Goal: Navigation & Orientation: Find specific page/section

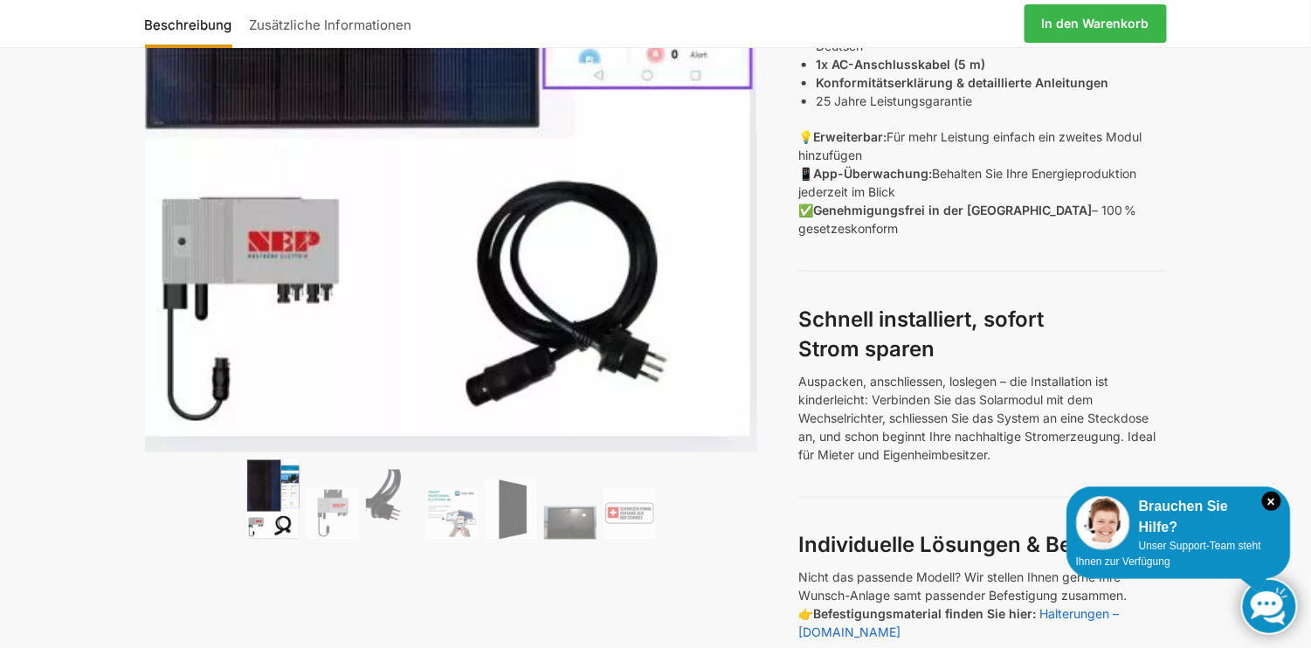
scroll to position [699, 0]
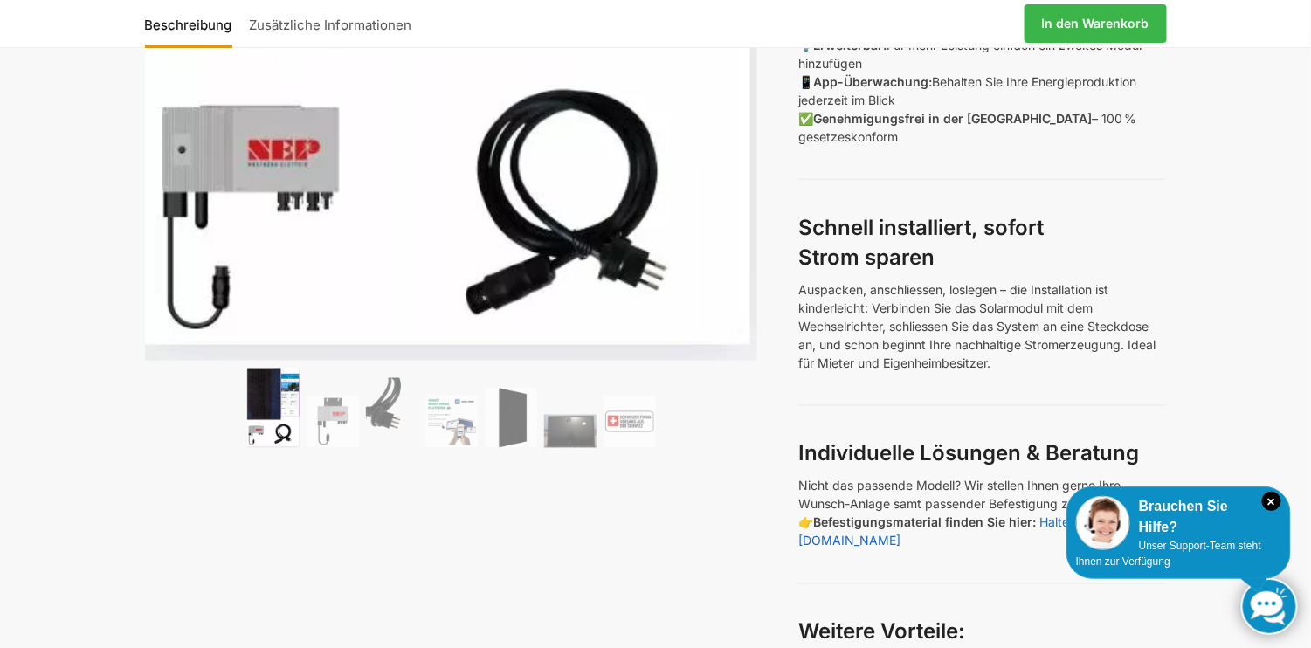
click at [272, 407] on img at bounding box center [273, 408] width 52 height 80
click at [338, 402] on img at bounding box center [333, 422] width 52 height 52
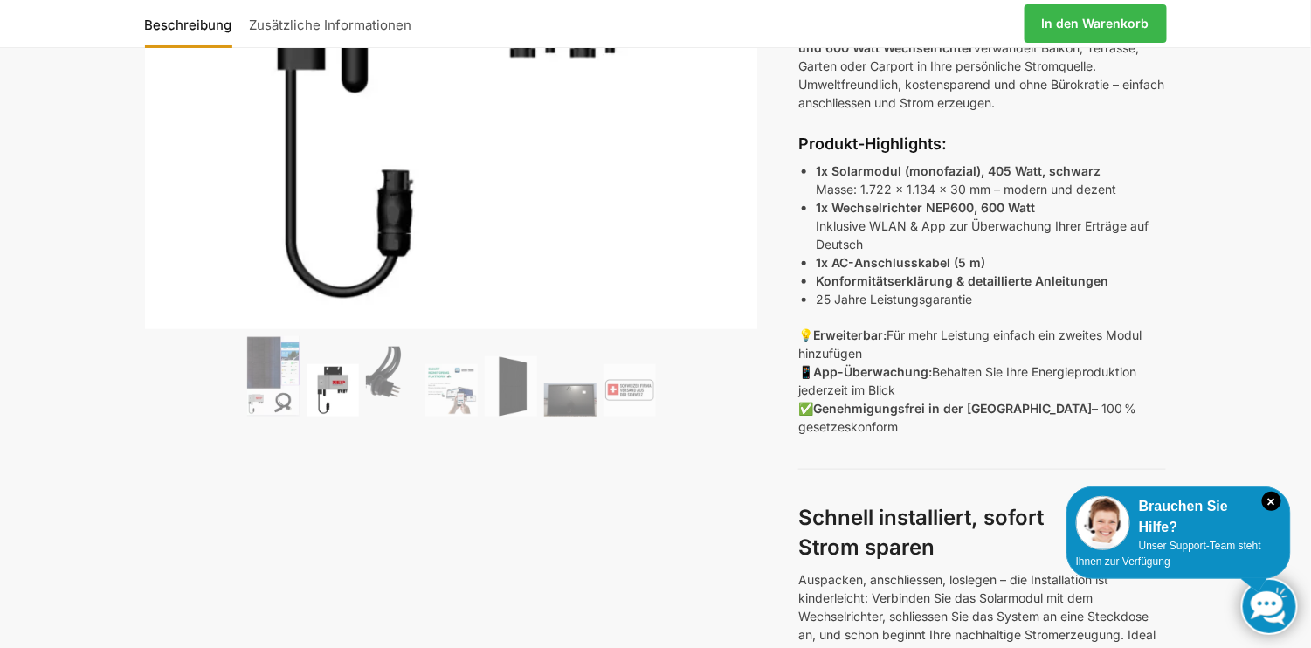
scroll to position [437, 0]
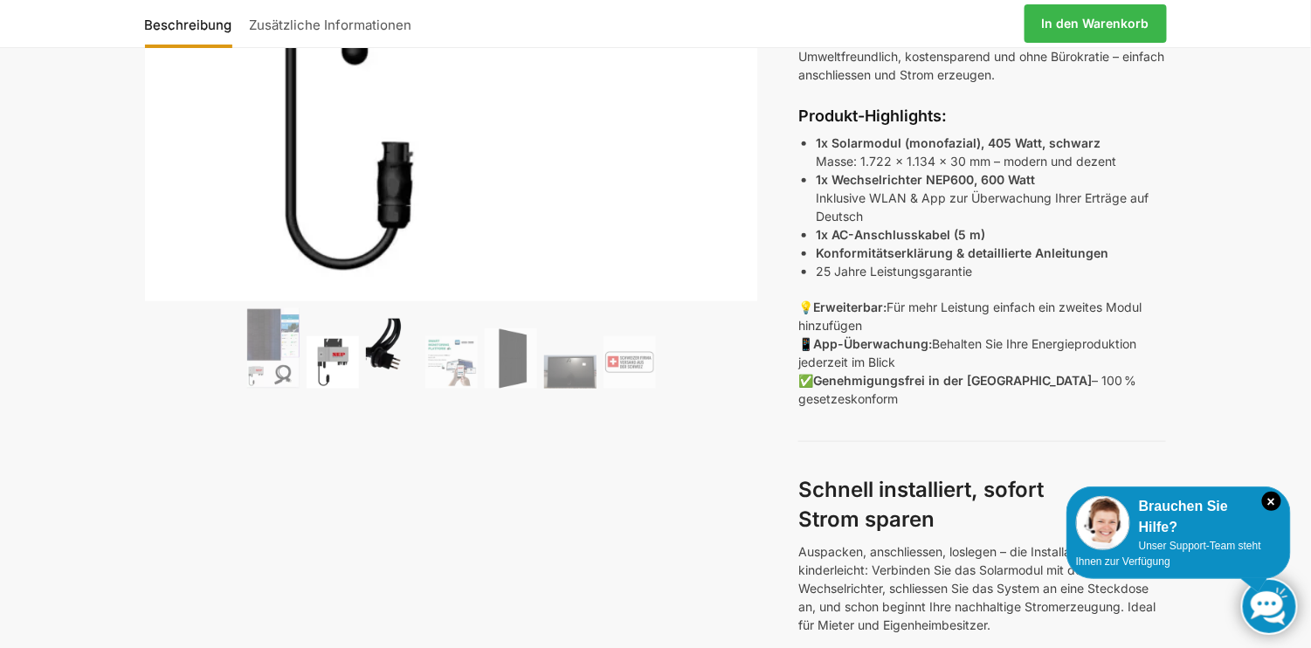
click at [387, 351] on img at bounding box center [392, 354] width 52 height 70
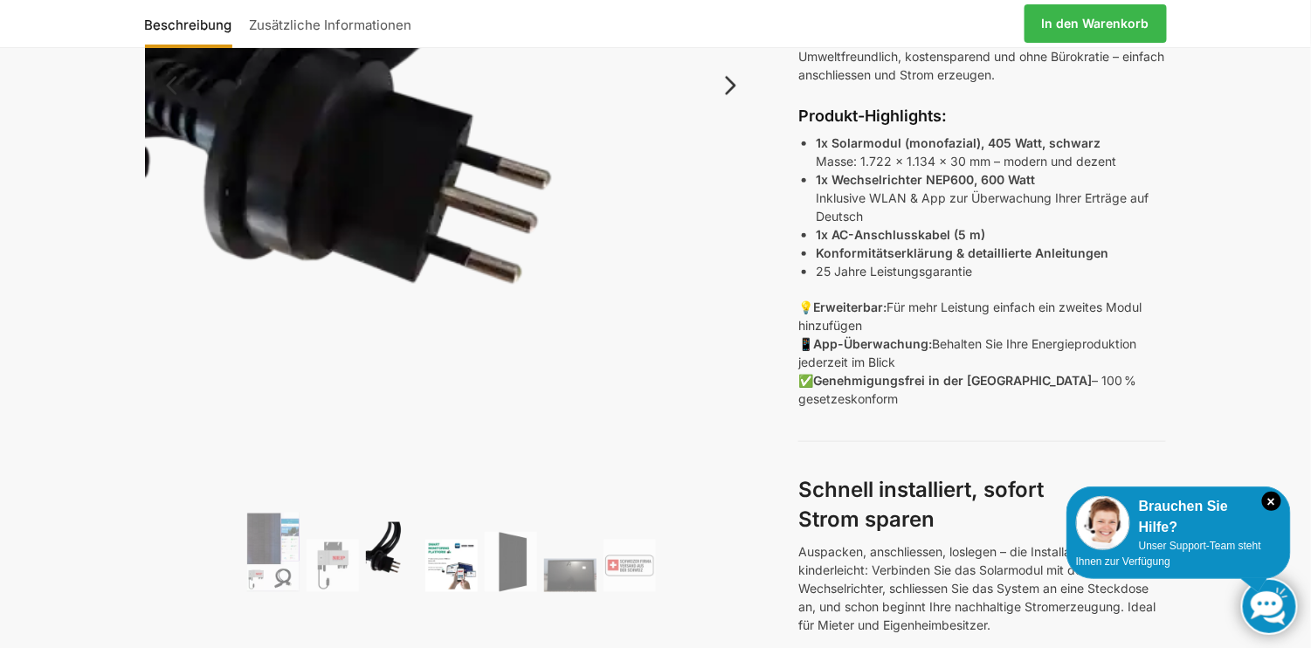
click at [449, 563] on img at bounding box center [451, 566] width 52 height 52
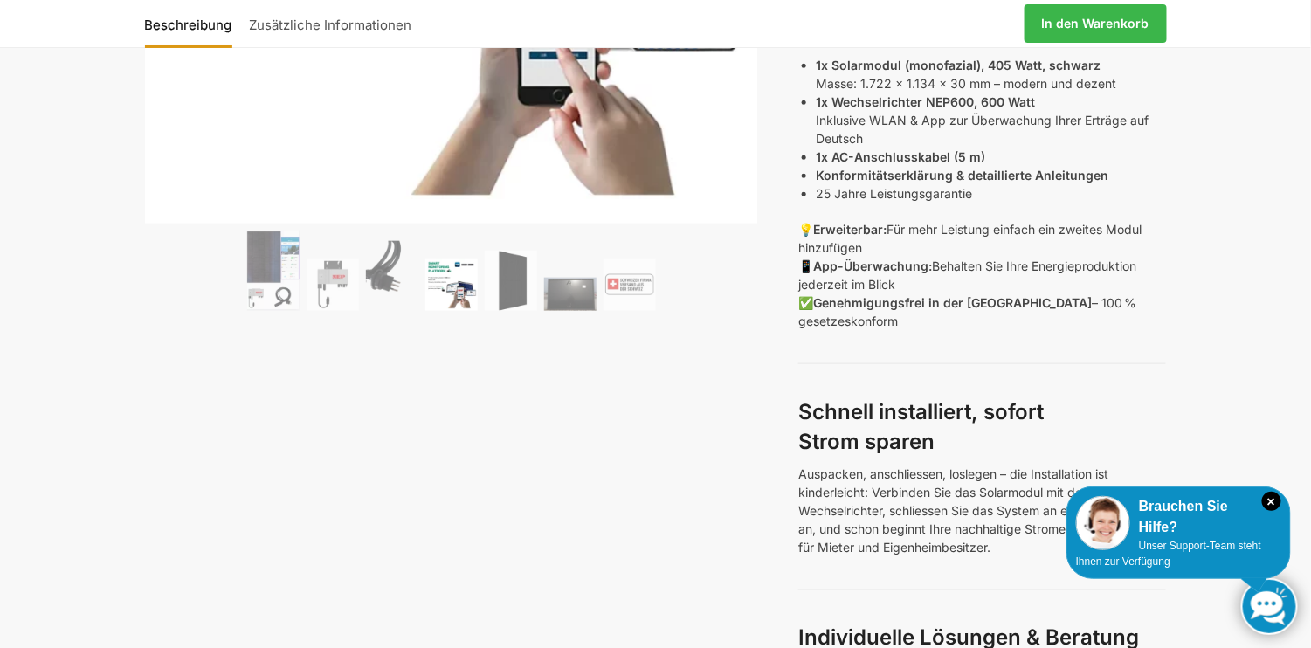
scroll to position [524, 0]
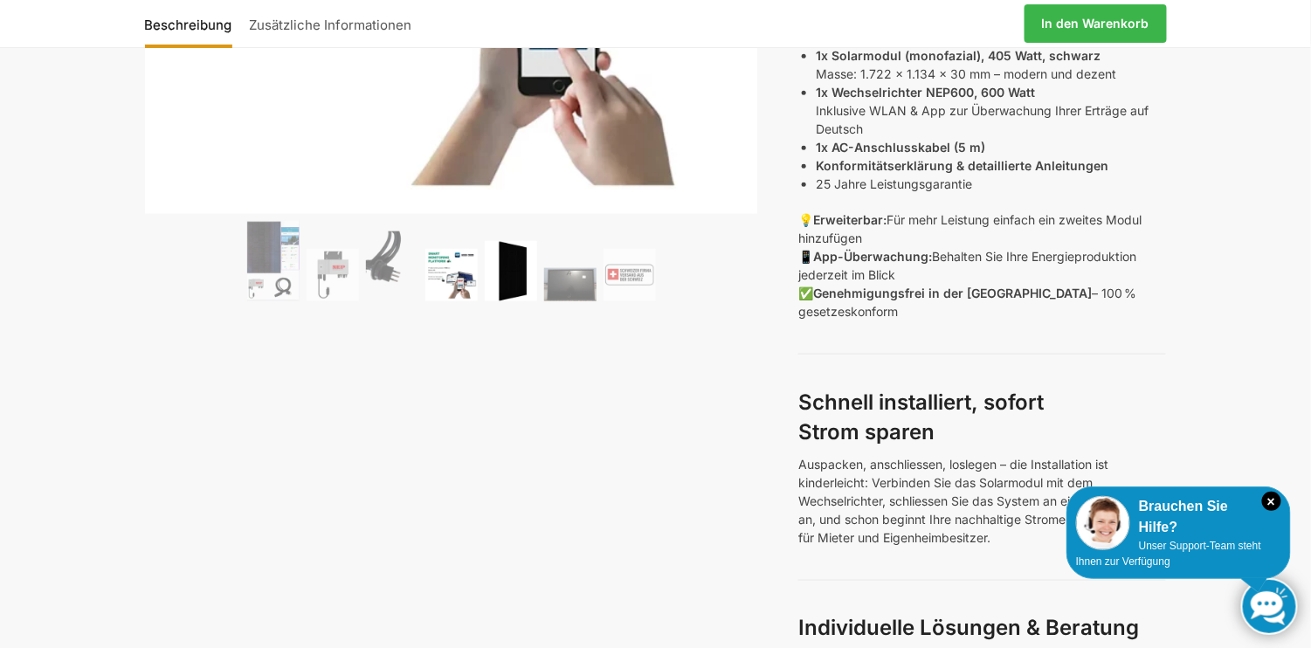
click at [509, 269] on img at bounding box center [511, 271] width 52 height 60
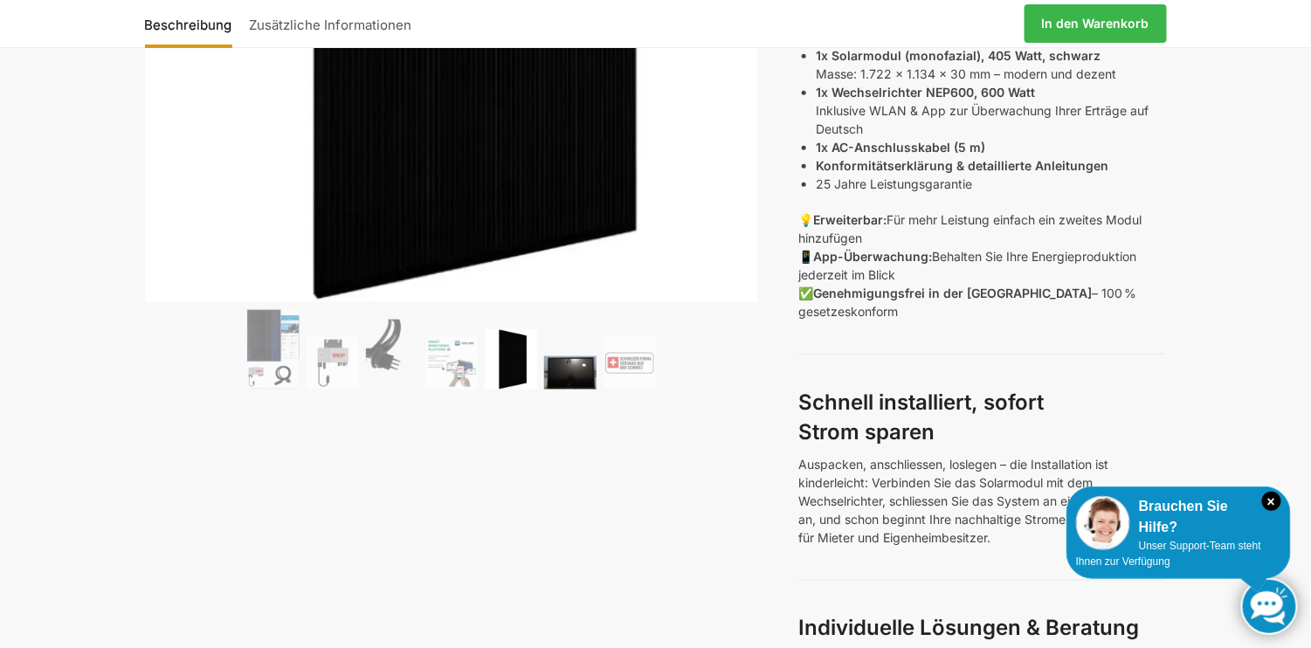
click at [566, 375] on img at bounding box center [570, 372] width 52 height 33
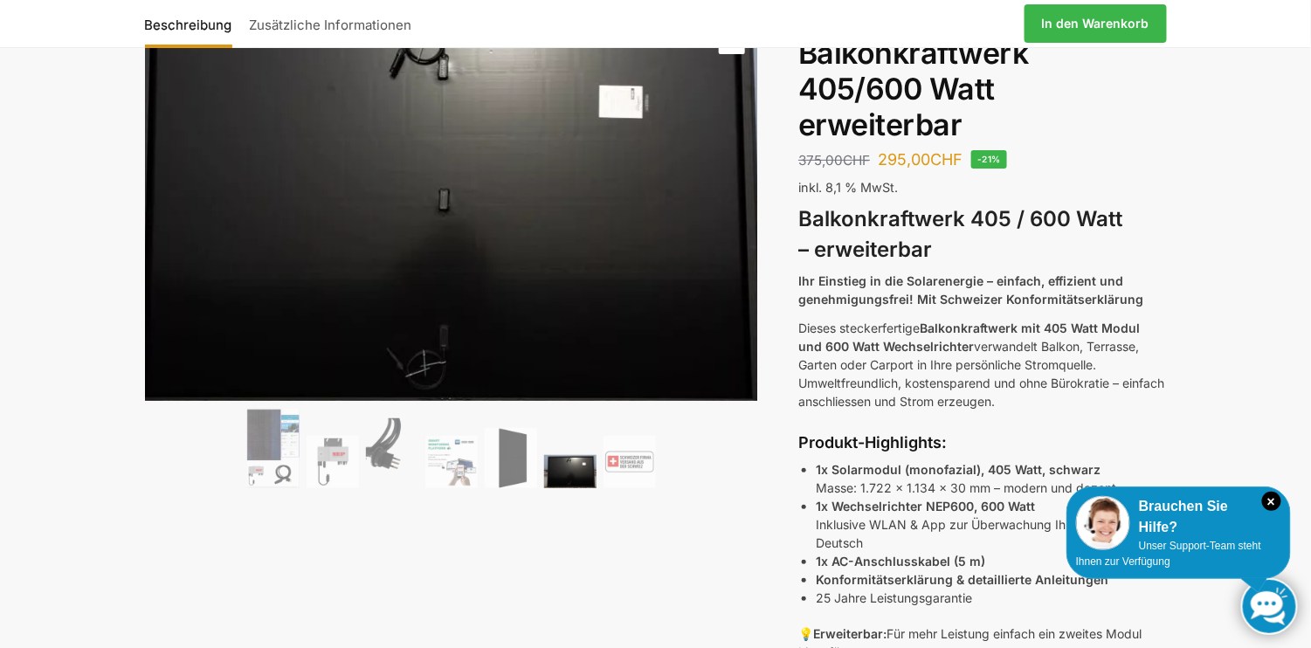
scroll to position [349, 0]
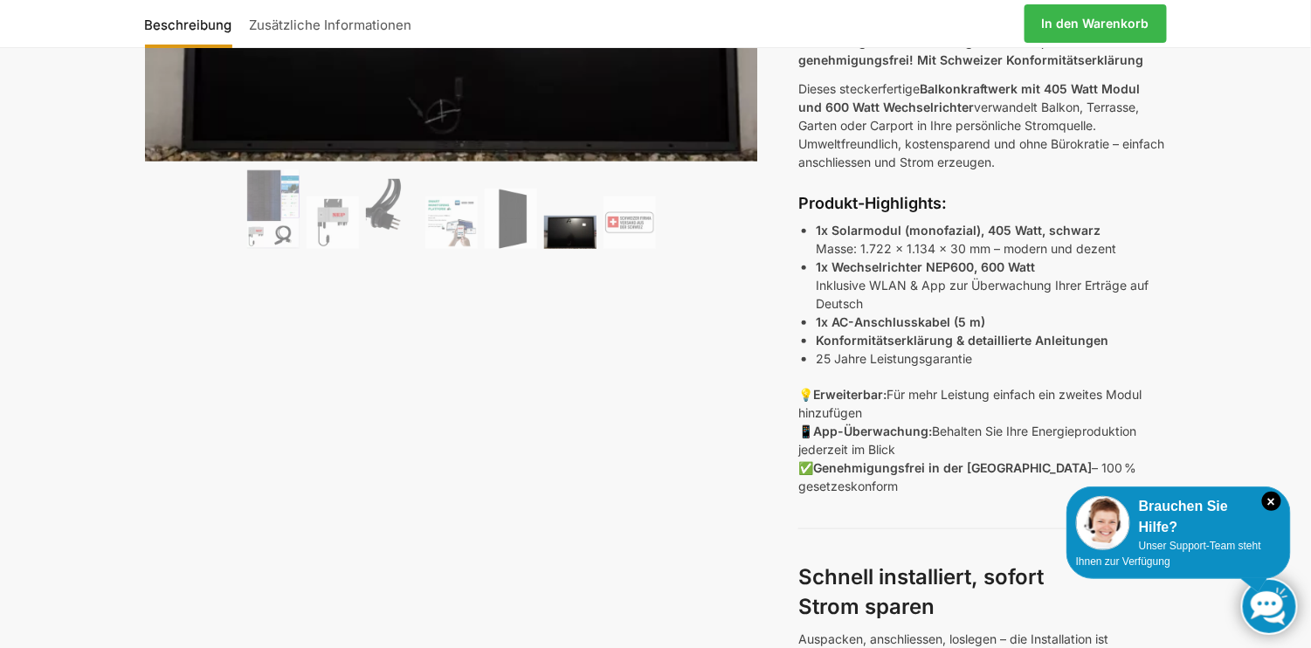
click at [627, 209] on img at bounding box center [630, 223] width 52 height 52
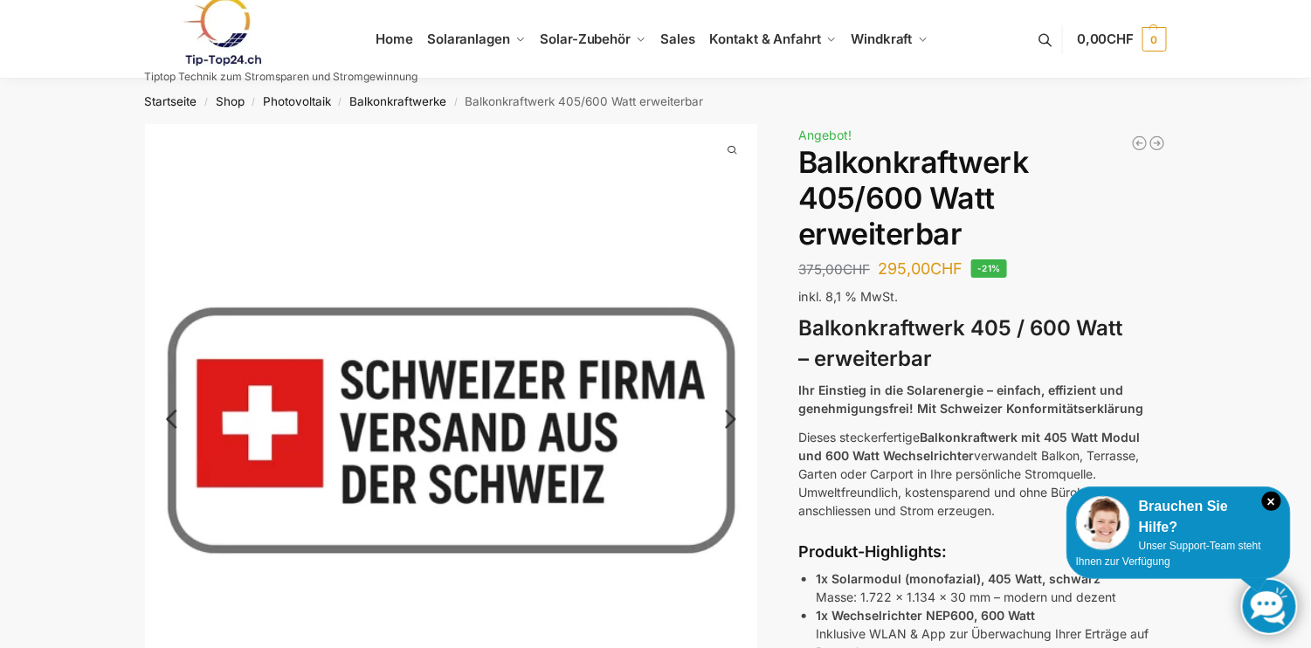
scroll to position [0, 0]
click at [388, 101] on link "Balkonkraftwerke" at bounding box center [397, 102] width 97 height 14
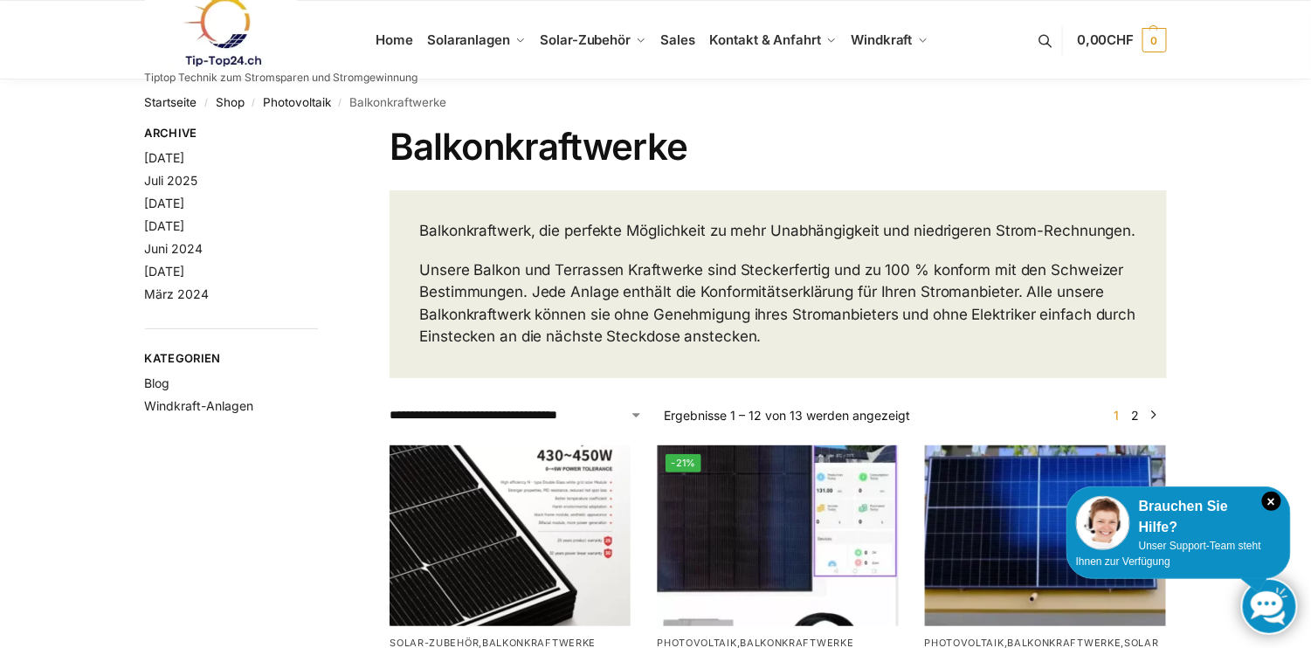
click at [390, 38] on link at bounding box center [281, 32] width 273 height 71
